Goal: Find specific page/section: Find specific page/section

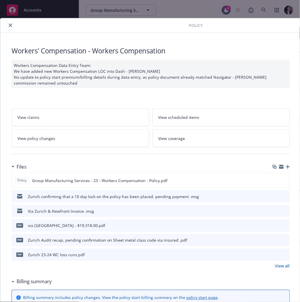
click at [6, 26] on div at bounding box center [96, 25] width 186 height 7
click at [8, 26] on button "close" at bounding box center [10, 25] width 7 height 7
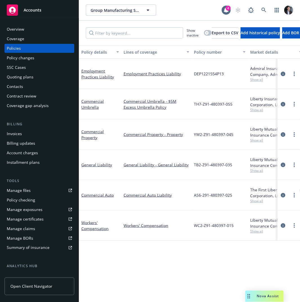
click at [24, 137] on div "Invoices" at bounding box center [39, 133] width 65 height 9
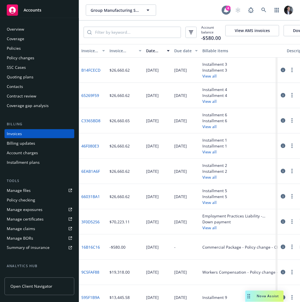
click at [229, 11] on icon at bounding box center [226, 10] width 6 height 6
click at [227, 13] on div at bounding box center [226, 10] width 9 height 9
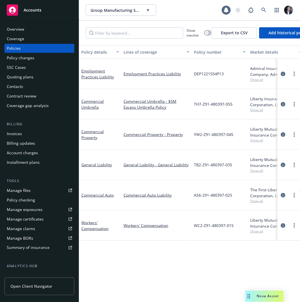
click at [39, 7] on div "Accounts" at bounding box center [39, 10] width 65 height 11
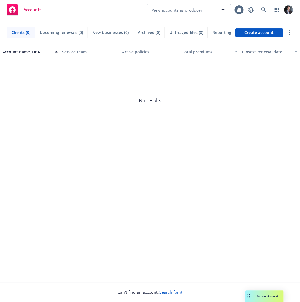
click at [222, 31] on span "Reporting" at bounding box center [221, 33] width 19 height 6
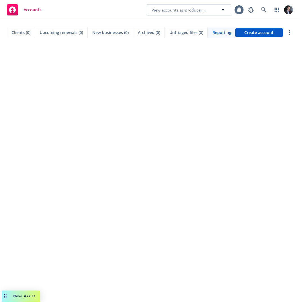
drag, startPoint x: 247, startPoint y: 297, endPoint x: -39, endPoint y: 297, distance: 286.7
click at [0, 297] on html "Accounts View accounts as producer... 1 Clients (0) Upcoming renewals (0) New b…" at bounding box center [150, 151] width 300 height 302
